Goal: Task Accomplishment & Management: Complete application form

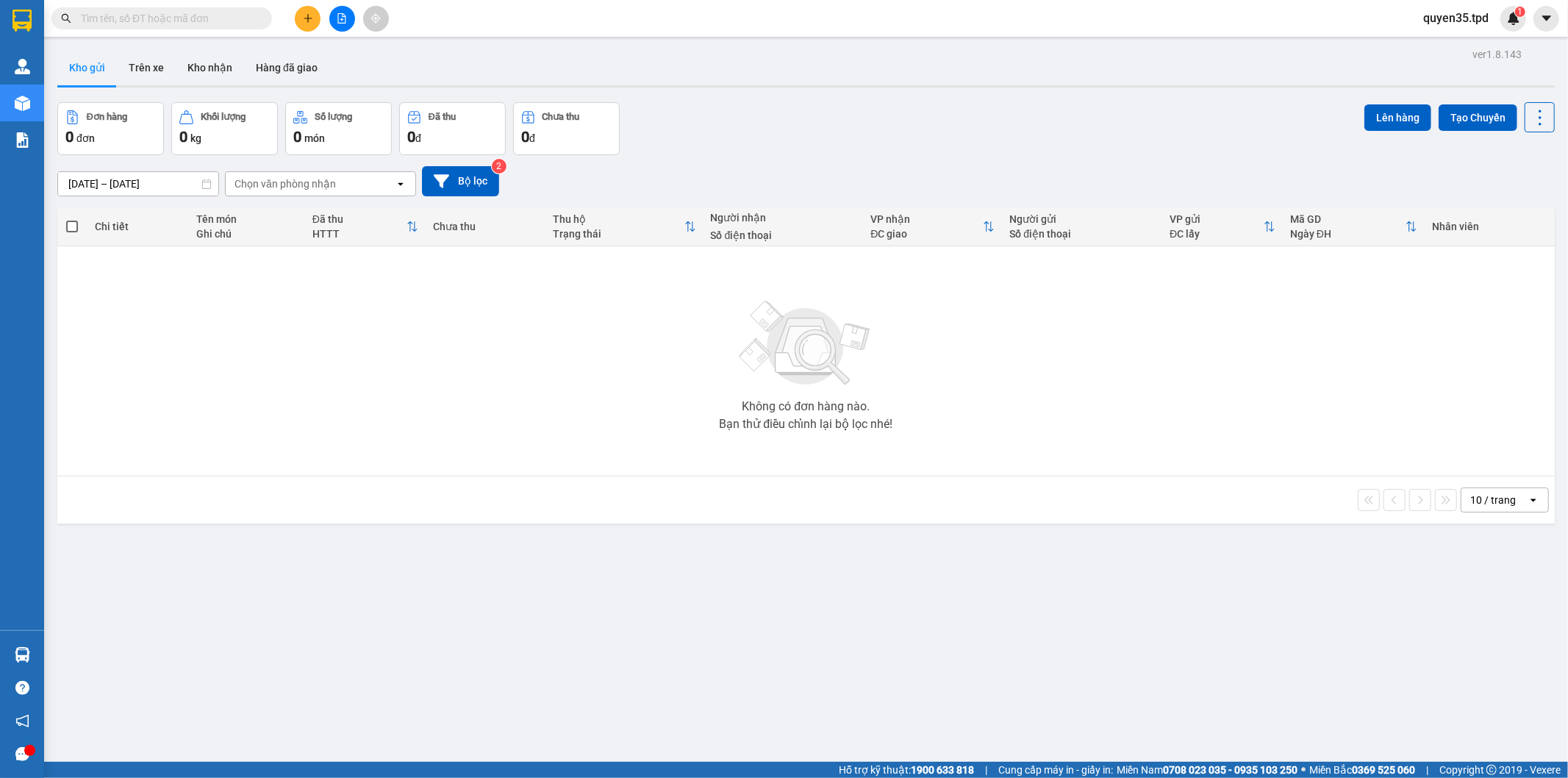
click at [306, 19] on icon "plus" at bounding box center [307, 18] width 8 height 1
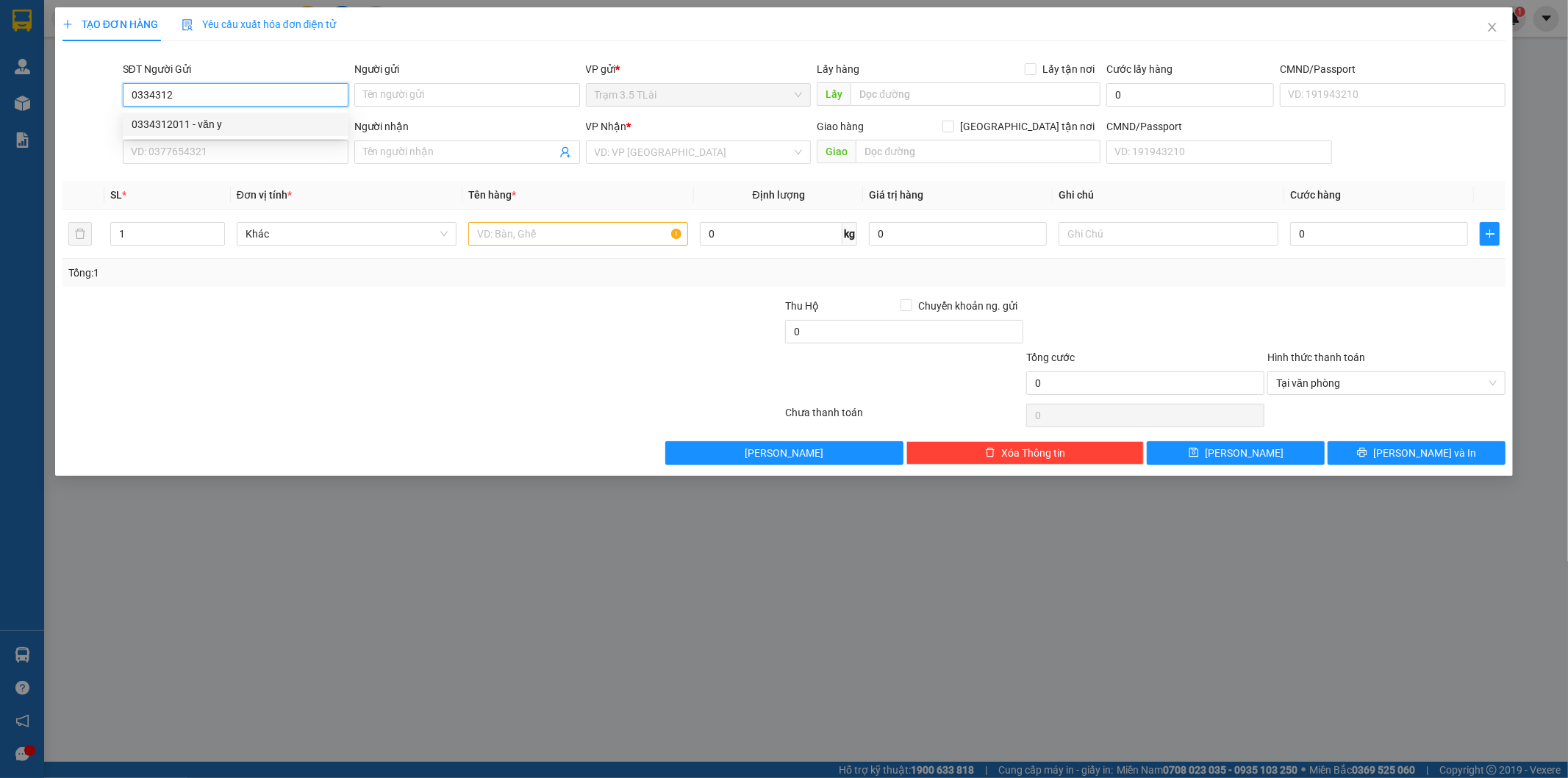
click at [223, 129] on div "0334312011 - văn y" at bounding box center [235, 124] width 208 height 16
type input "0334312011"
type input "văn y"
type input "075064000574"
type input "0394397359"
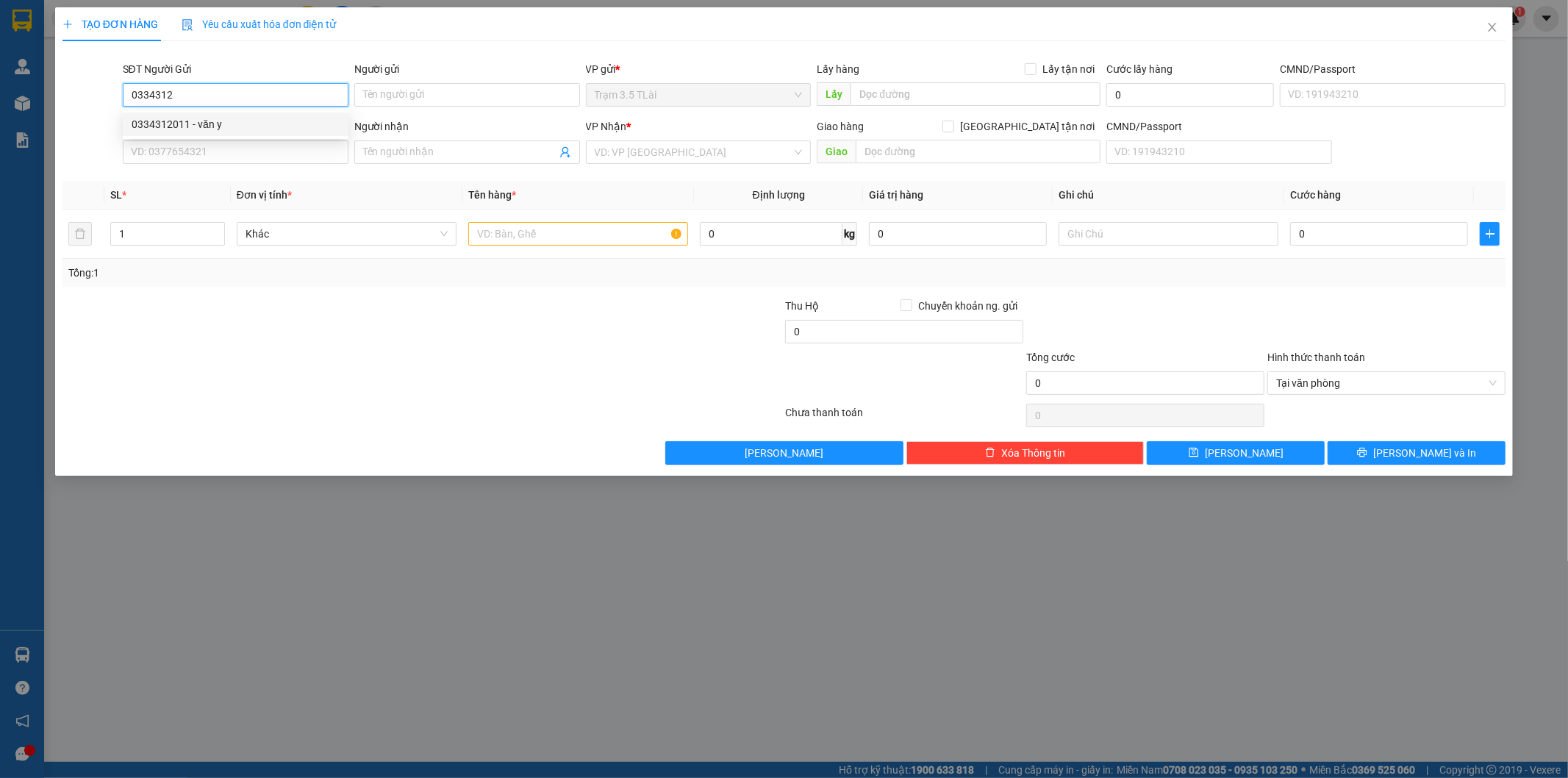
type input "[PERSON_NAME]"
type input "0334312011"
click at [484, 222] on input "text" at bounding box center [578, 233] width 219 height 23
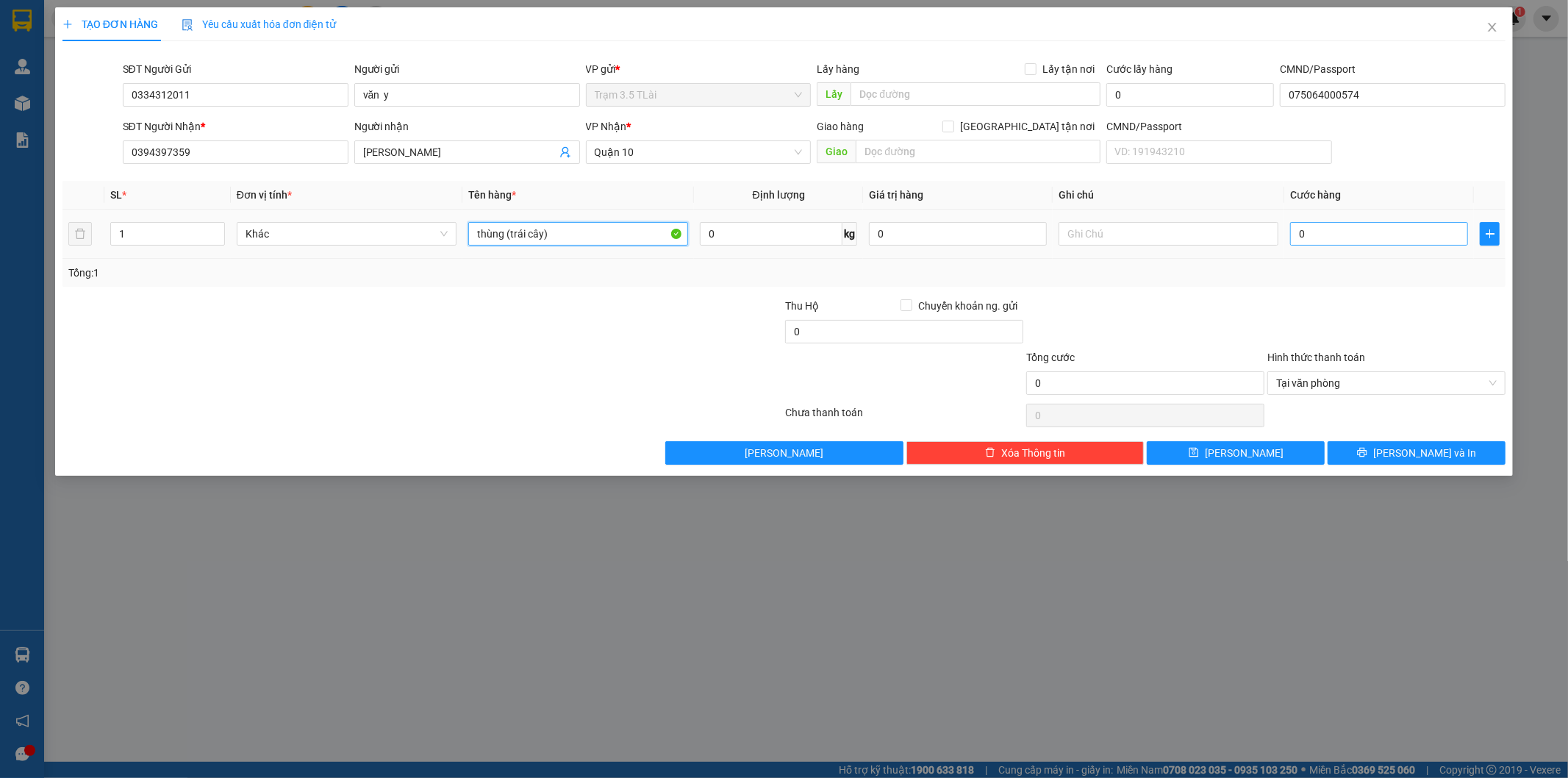
type input "thùng (trái cây)"
click at [1307, 223] on input "0" at bounding box center [1379, 233] width 178 height 23
type input "6"
type input "60"
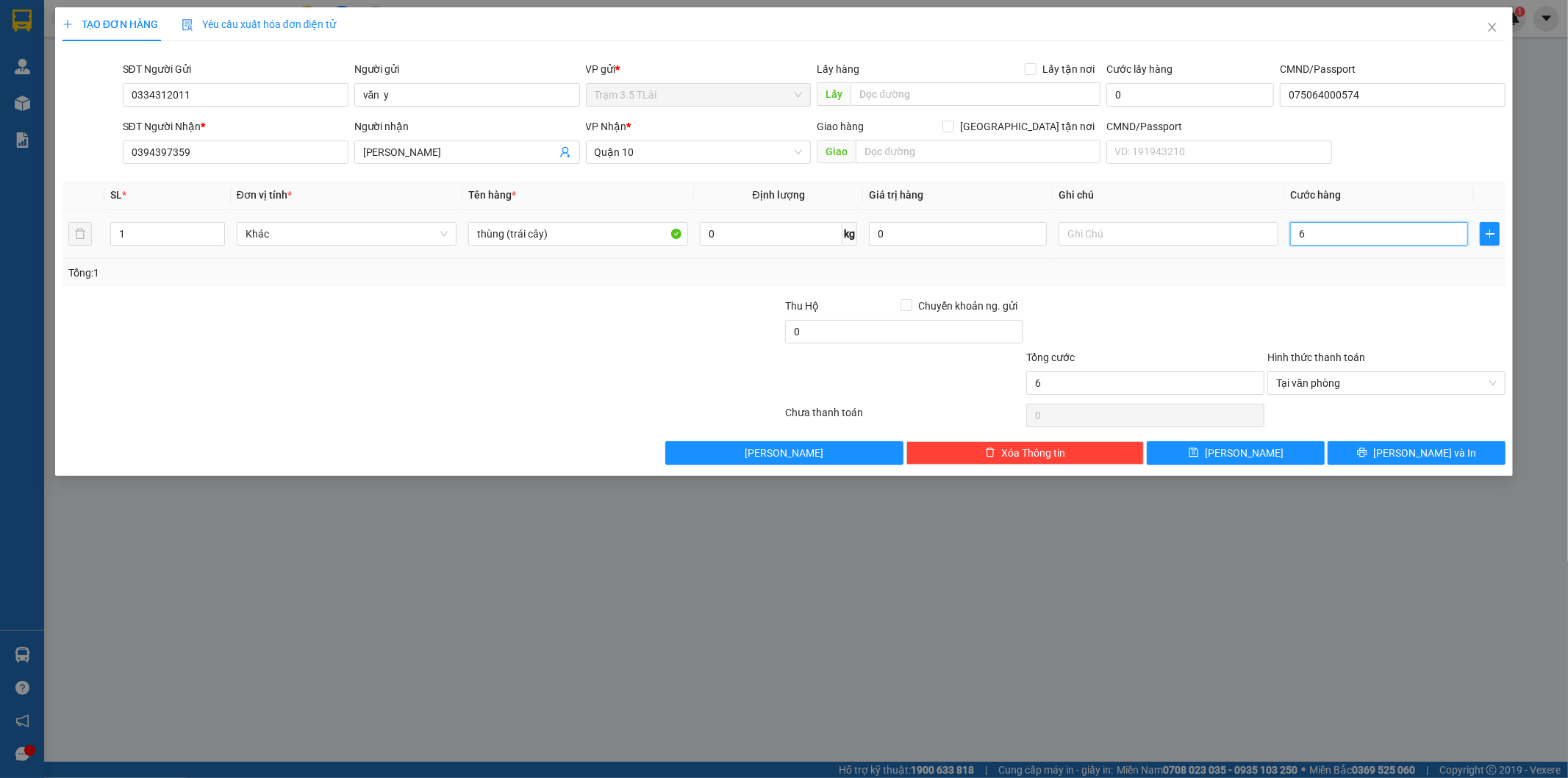
type input "60"
type input "60.000"
click at [1407, 457] on span "[PERSON_NAME] và In" at bounding box center [1424, 453] width 103 height 16
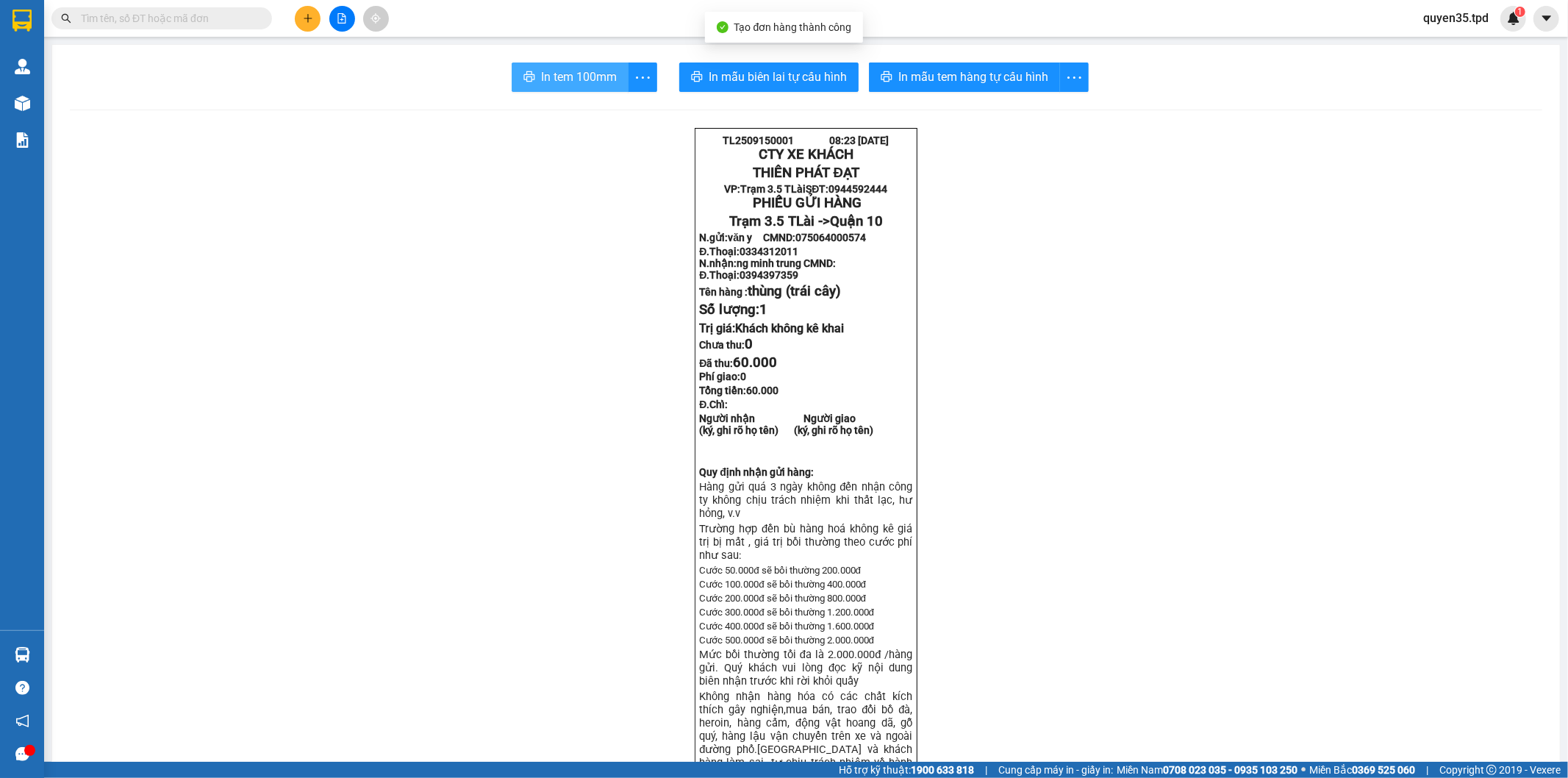
click at [581, 70] on span "In tem 100mm" at bounding box center [579, 77] width 76 height 19
